Goal: Navigation & Orientation: Find specific page/section

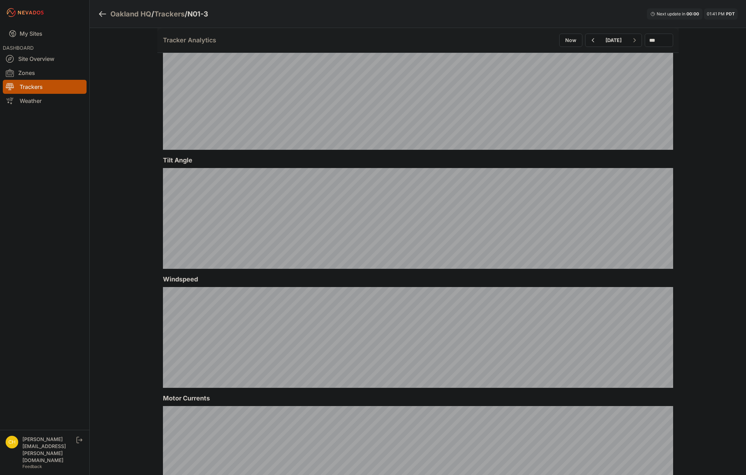
scroll to position [175, 0]
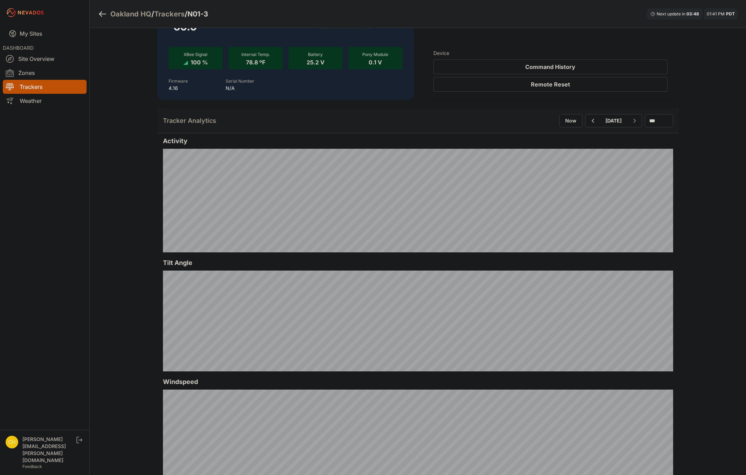
scroll to position [105, 0]
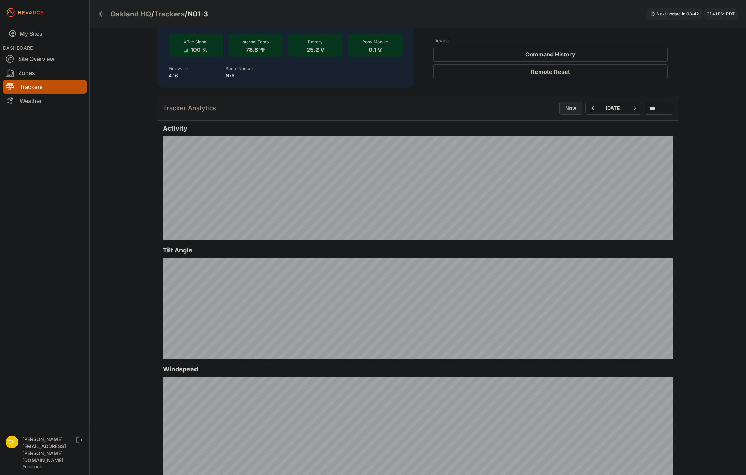
click at [559, 109] on button "Now" at bounding box center [570, 108] width 23 height 13
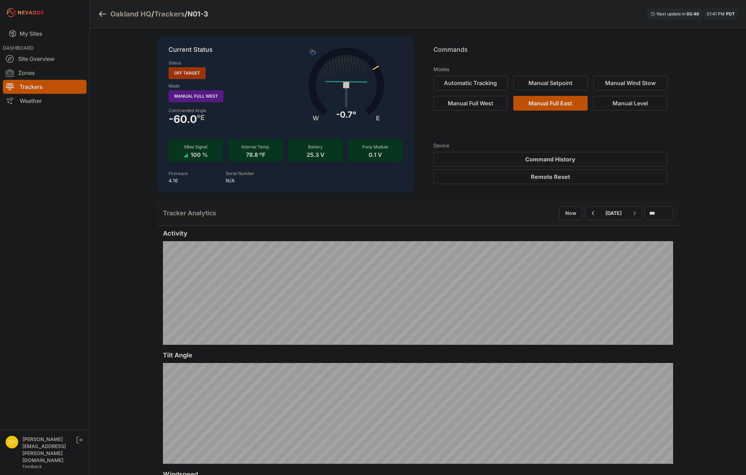
scroll to position [35, 0]
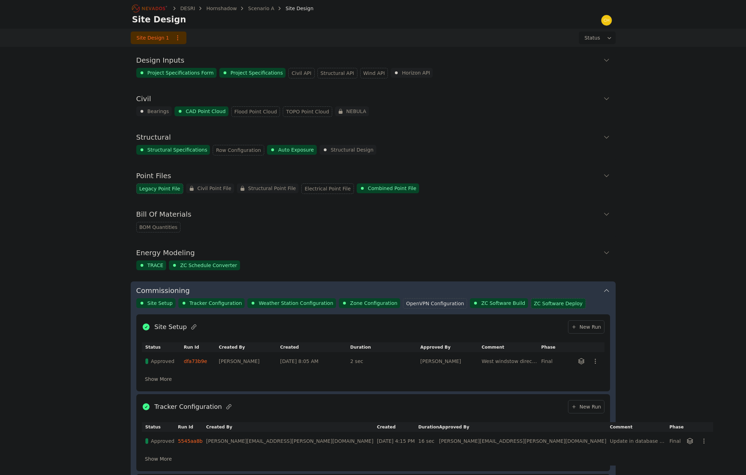
scroll to position [377, 0]
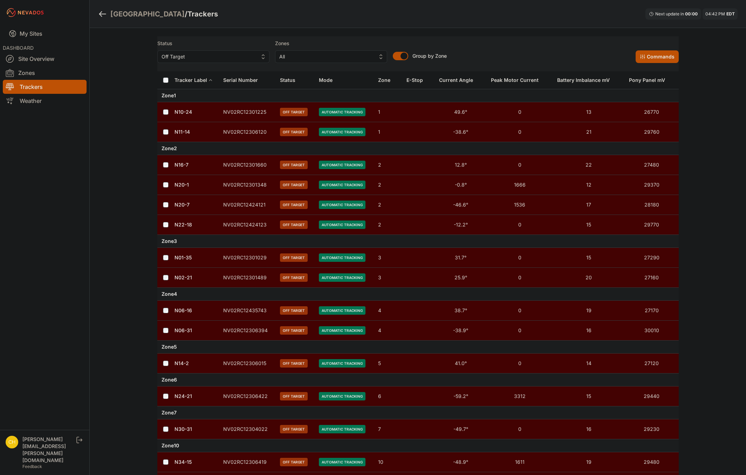
scroll to position [876, 0]
